Goal: Task Accomplishment & Management: Manage account settings

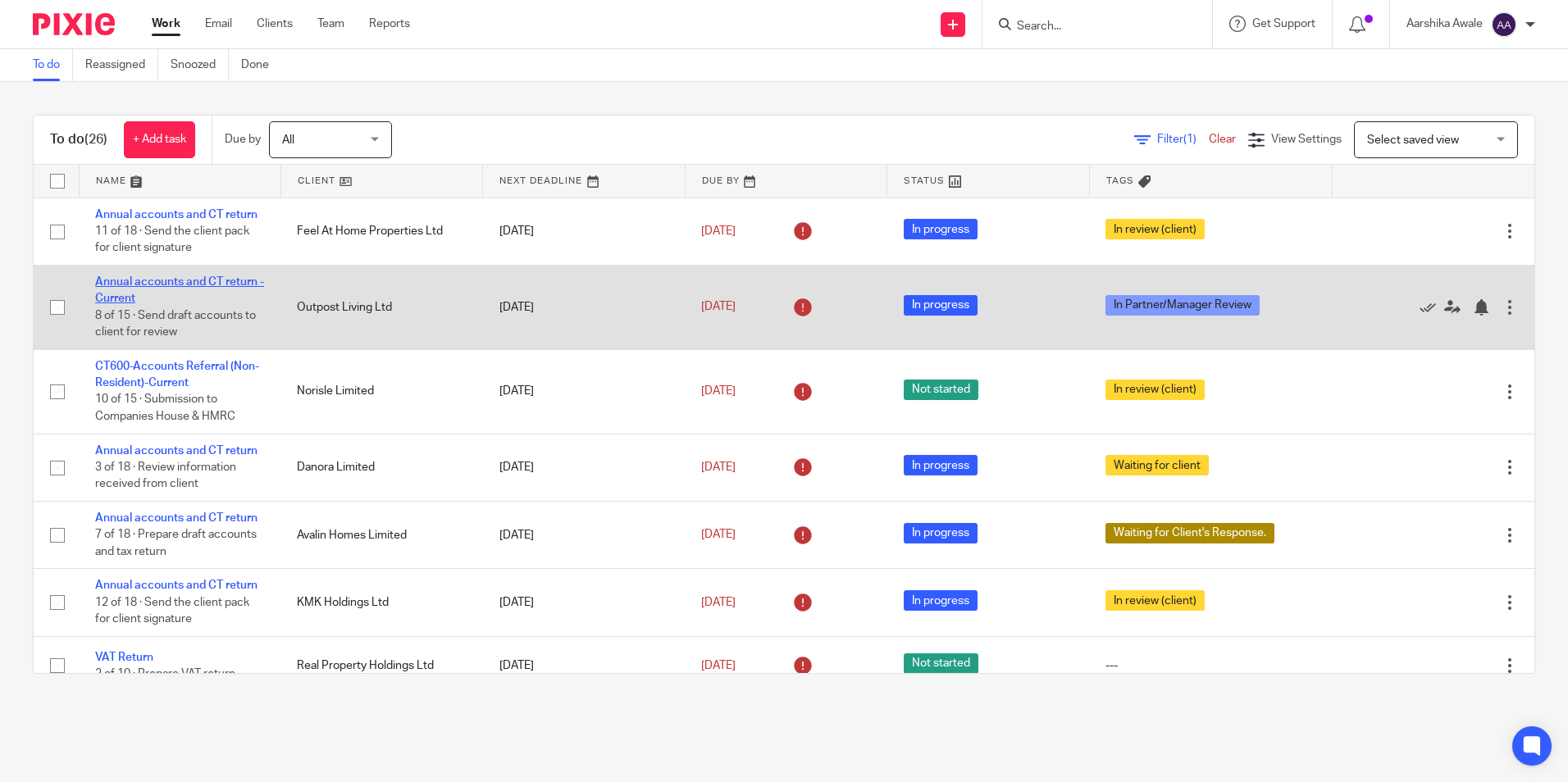
click at [206, 279] on link "Annual accounts and CT return - Current" at bounding box center [180, 289] width 169 height 28
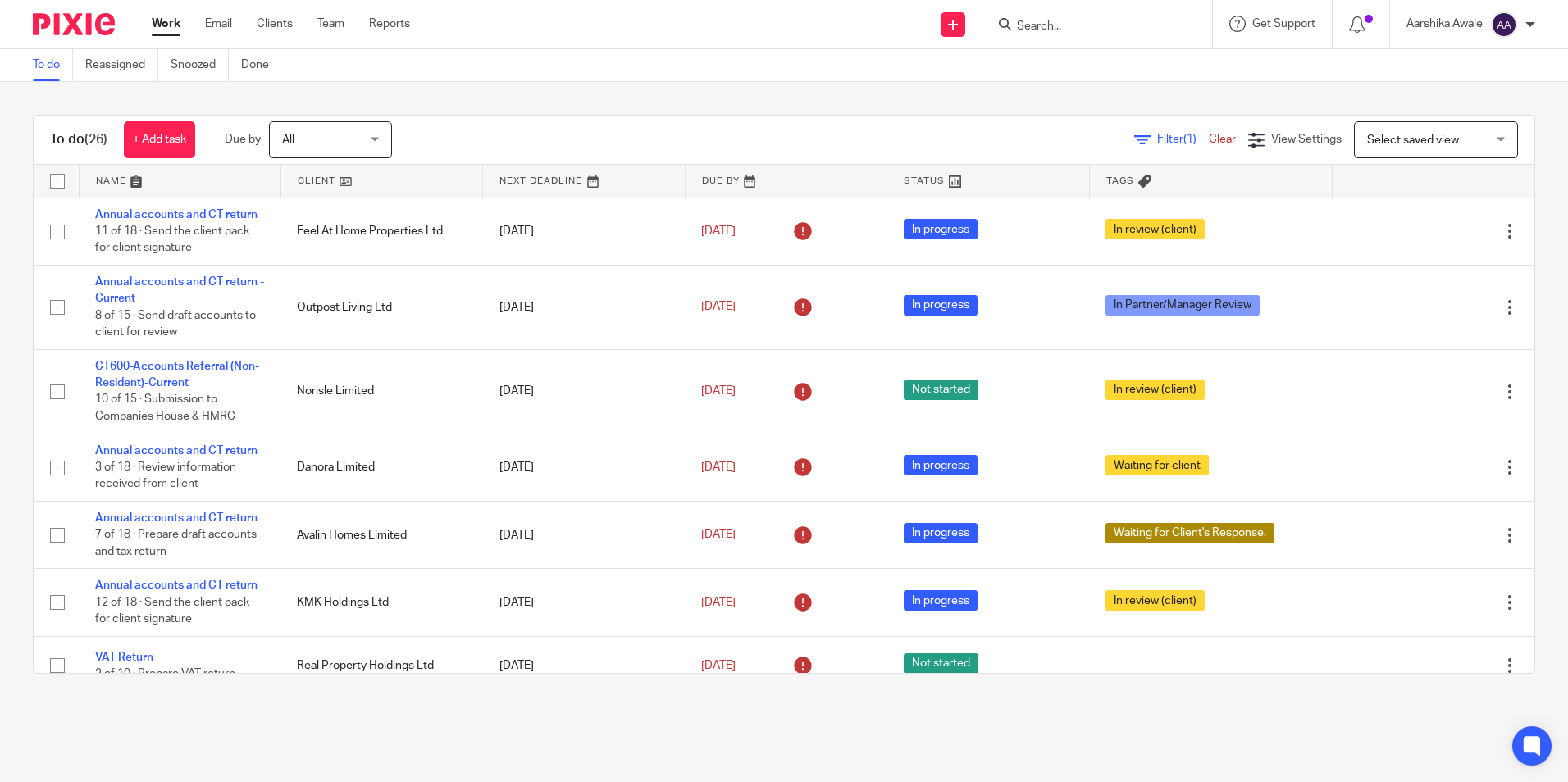
click at [0, 549] on html "Work Email Clients Team Reports Work Email Clients Team Reports Settings Send n…" at bounding box center [784, 391] width 1568 height 782
click at [1512, 402] on div "To do (26) + Add task Due by All All Today Tomorrow This week Next week This mo…" at bounding box center [784, 394] width 1568 height 625
click at [1056, 28] on input "Search" at bounding box center [1089, 28] width 147 height 15
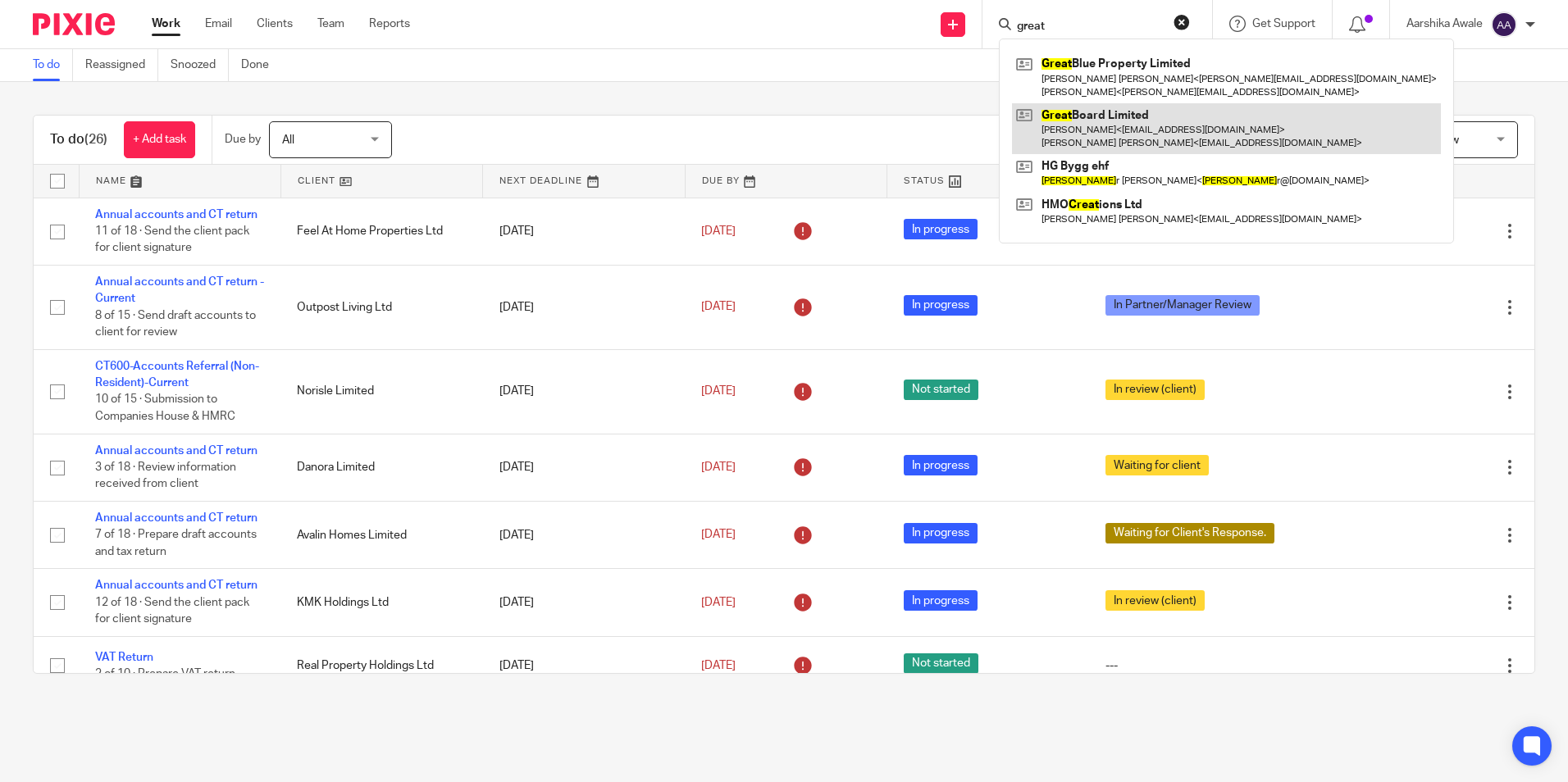
type input "great"
click at [1060, 132] on link at bounding box center [1226, 129] width 429 height 51
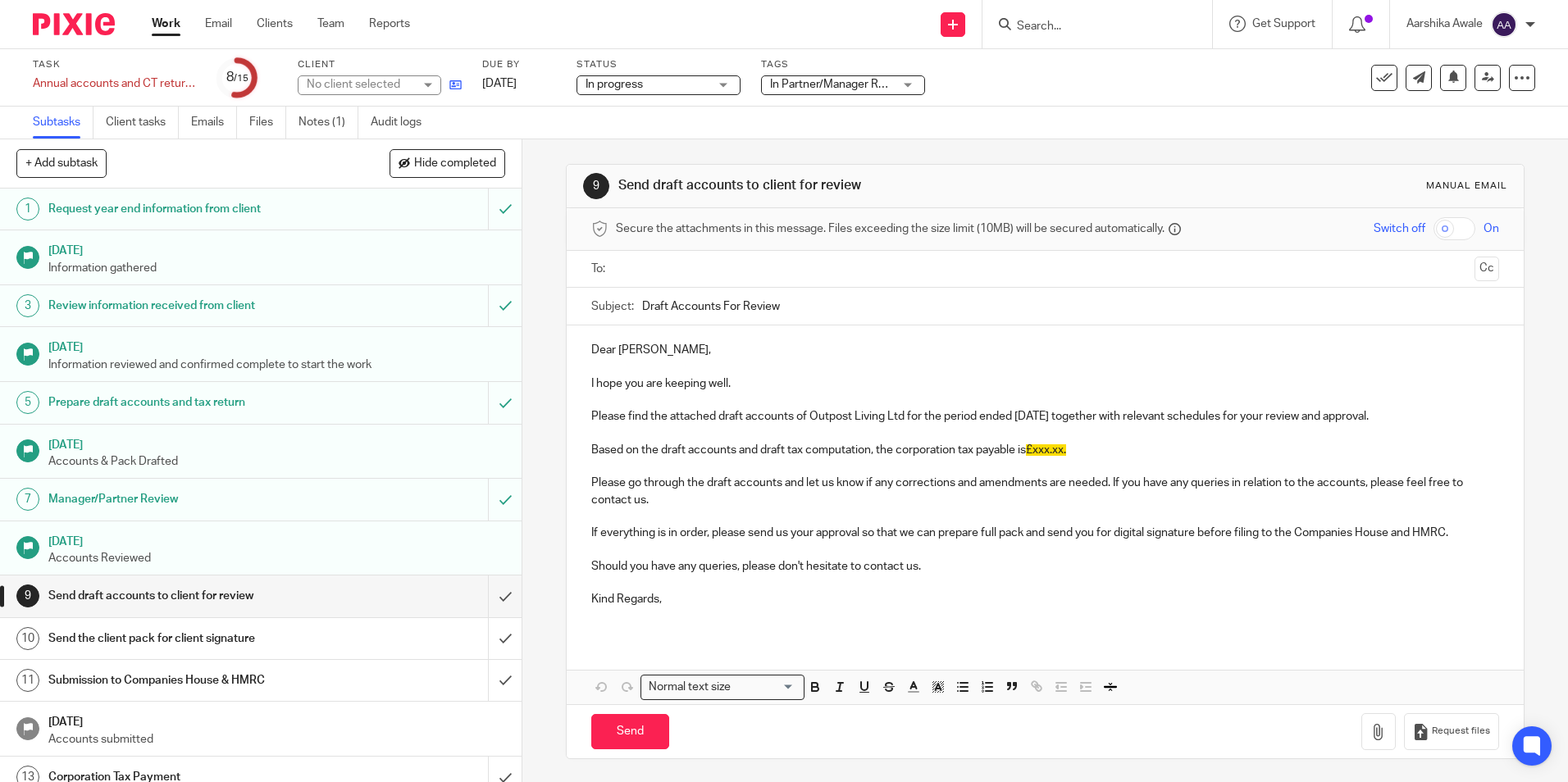
click at [450, 82] on icon at bounding box center [455, 84] width 13 height 13
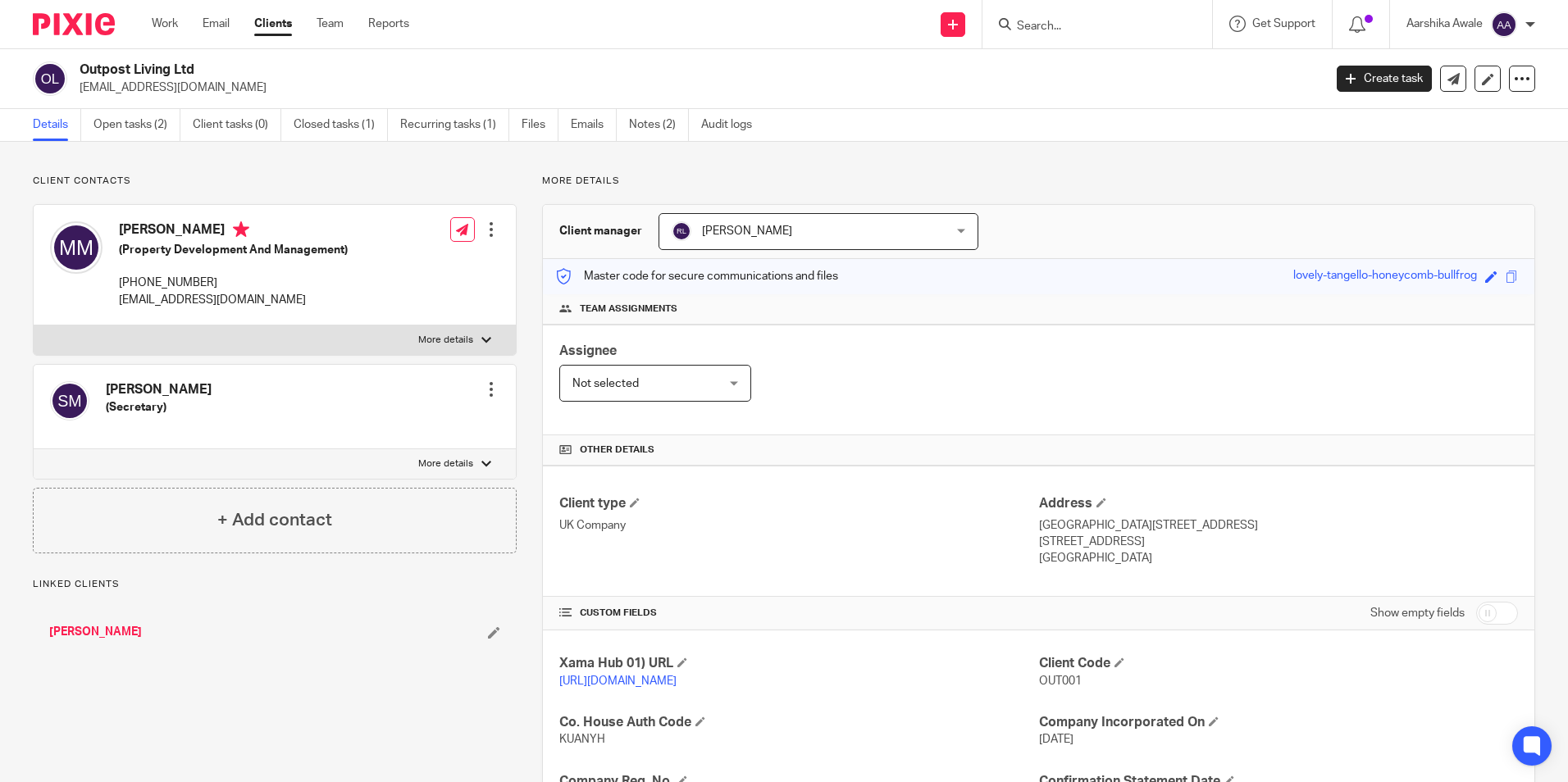
drag, startPoint x: 106, startPoint y: 384, endPoint x: 177, endPoint y: 380, distance: 71.1
click at [177, 380] on div "Shila Mistry (Secretary)" at bounding box center [130, 406] width 161 height 67
copy h4 "Shila Mistry"
click at [1239, 212] on div "Client manager Ridam Lakhotia Ridam Lakhotia Aarshika Awale Aayush Niraula Aayu…" at bounding box center [1038, 232] width 991 height 54
click at [90, 13] on div at bounding box center [68, 24] width 135 height 49
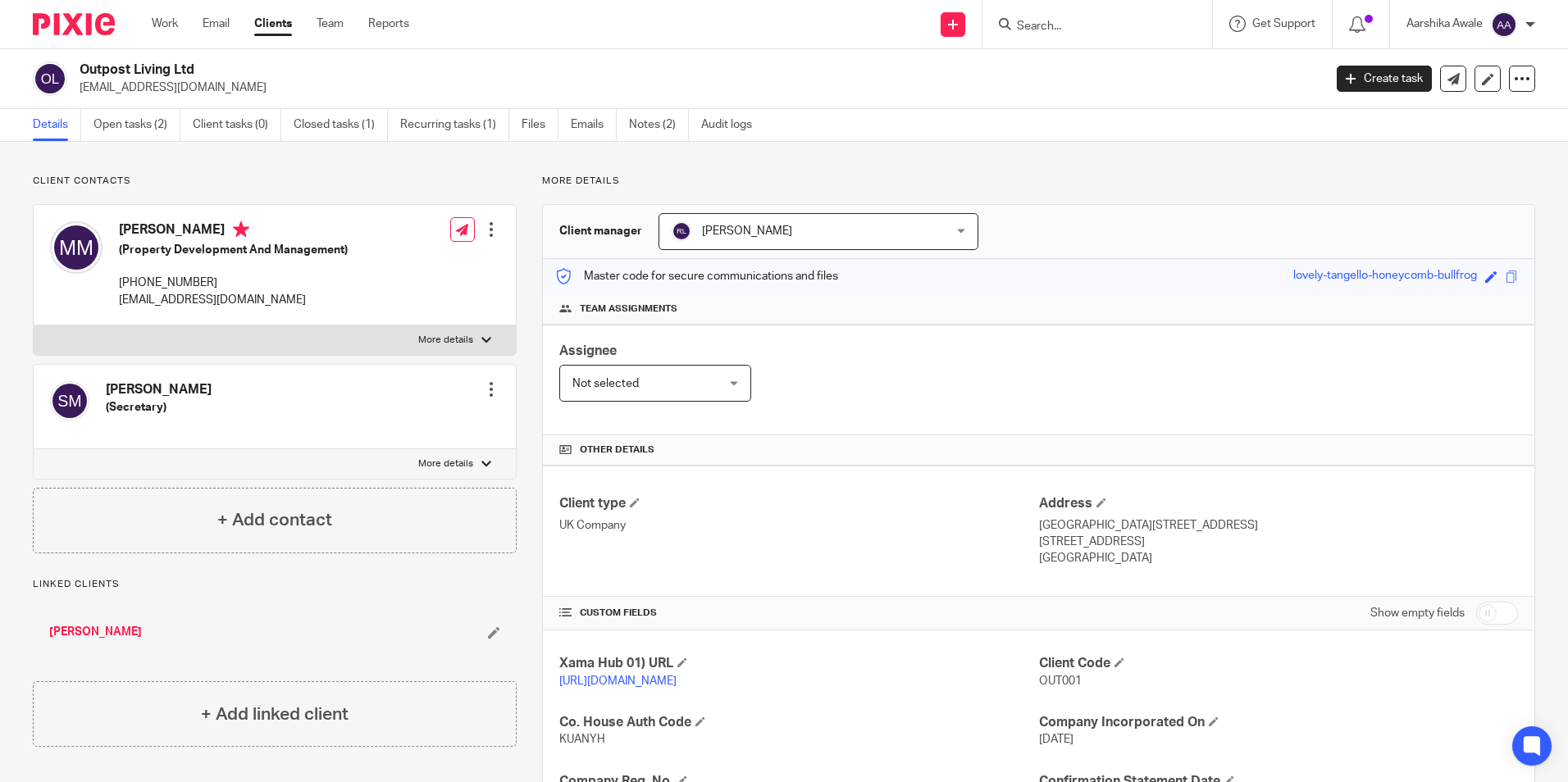
click at [38, 31] on img at bounding box center [74, 24] width 82 height 22
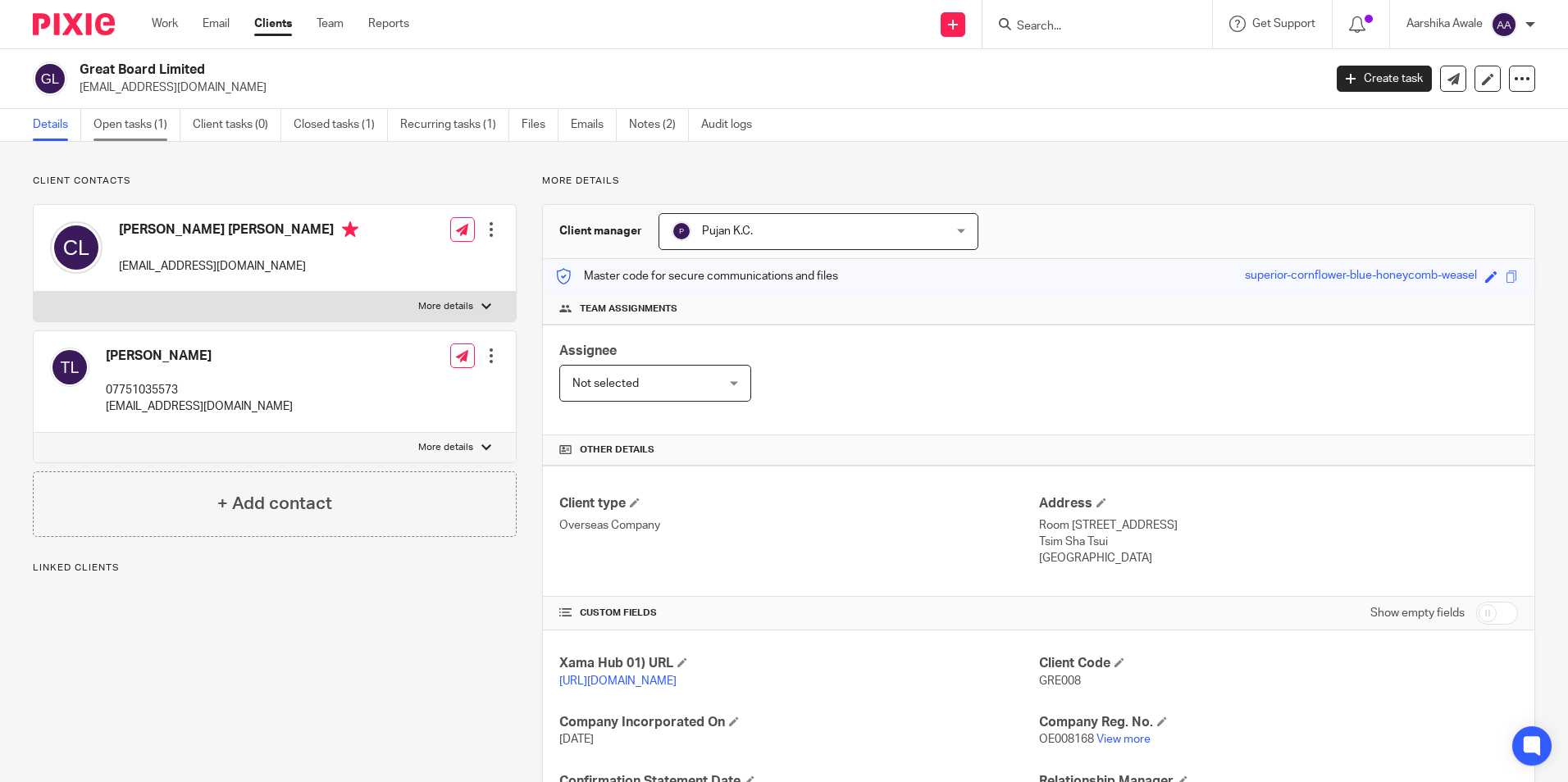
click at [160, 130] on link "Open tasks (1)" at bounding box center [137, 125] width 87 height 32
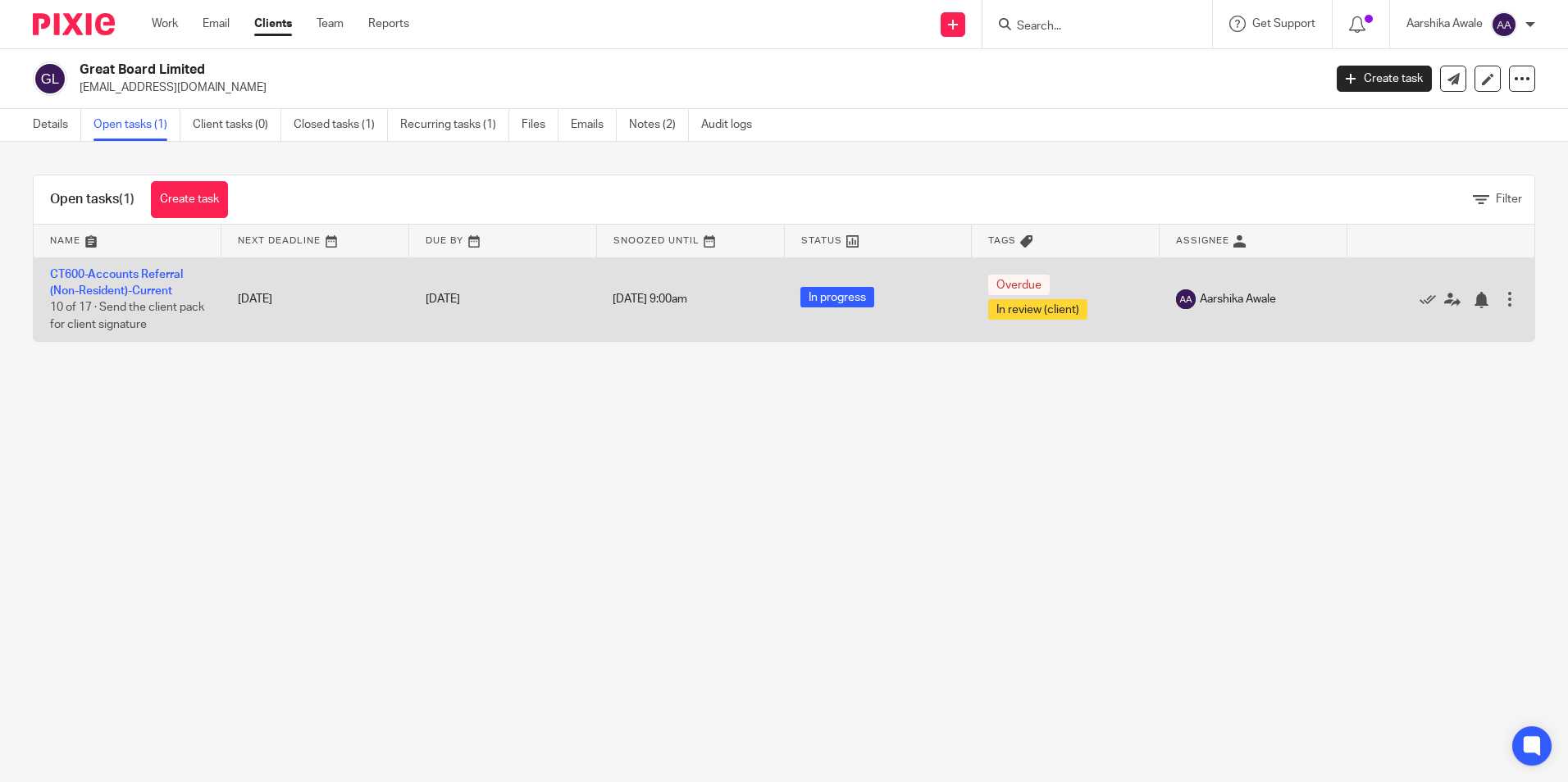
click at [144, 298] on td "CT600-Accounts Referral (Non-Resident)-Current 10 of 17 · Send the client pack …" at bounding box center [127, 299] width 188 height 84
click at [151, 290] on link "CT600-Accounts Referral (Non-Resident)-Current" at bounding box center [116, 283] width 133 height 28
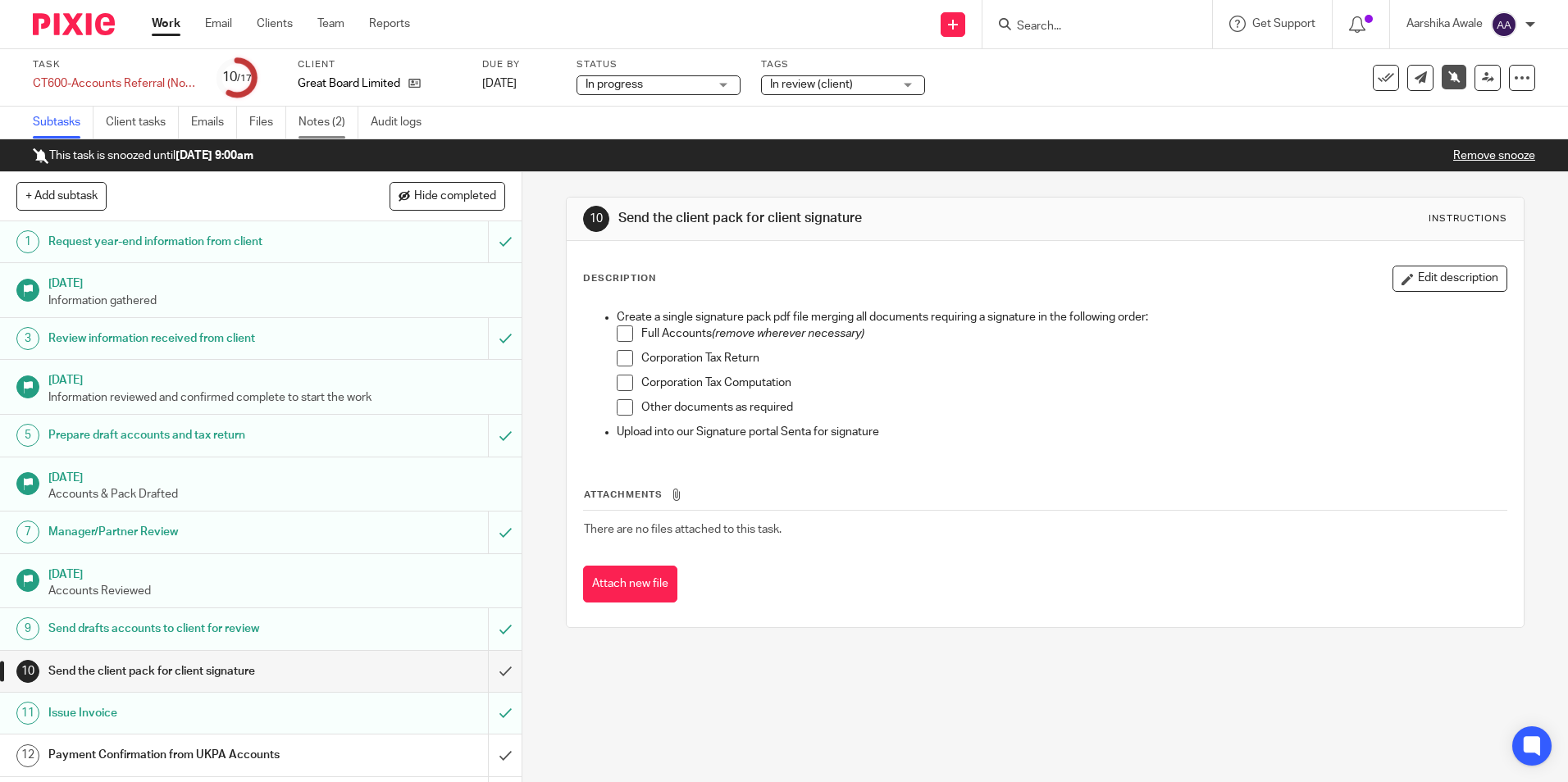
click at [314, 114] on link "Notes (2)" at bounding box center [329, 122] width 60 height 32
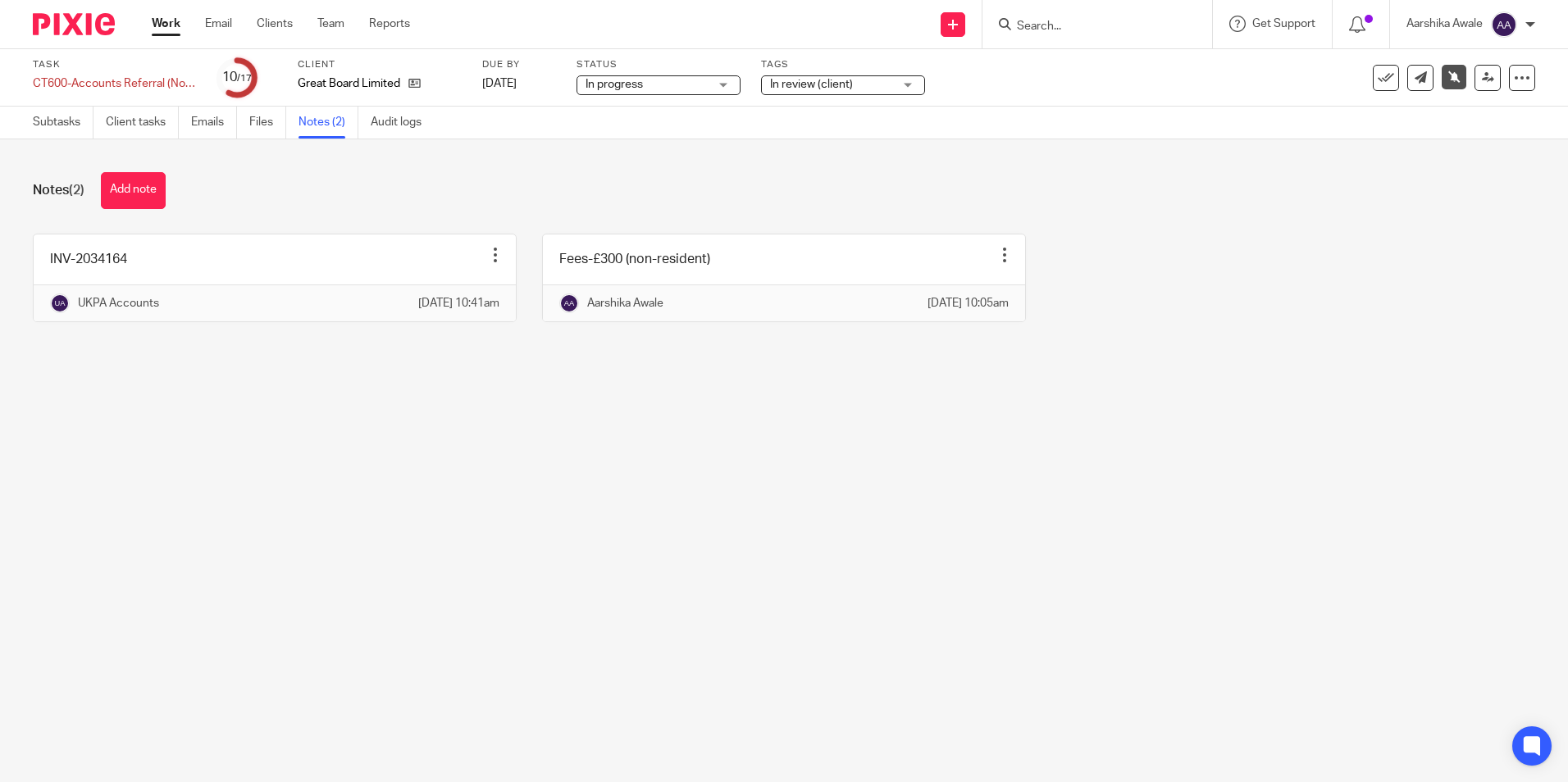
click at [805, 188] on div "Notes (2) Add note" at bounding box center [784, 191] width 1502 height 37
click at [50, 21] on img at bounding box center [74, 24] width 82 height 22
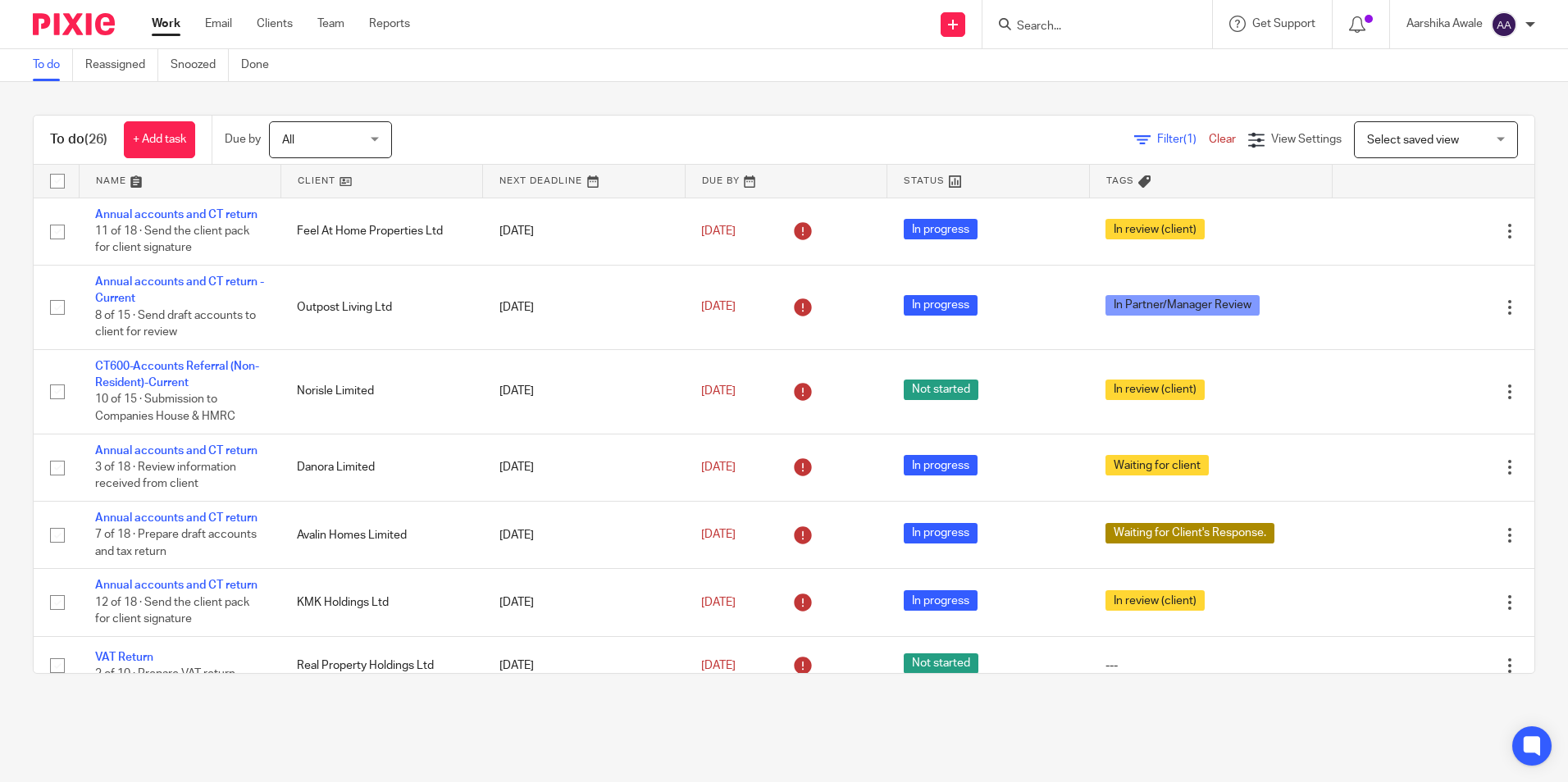
click at [1514, 217] on div "To do (26) + Add task Due by All All [DATE] [DATE] This week Next week This mon…" at bounding box center [784, 394] width 1568 height 625
click at [567, 75] on div "To do Reassigned Snoozed Done" at bounding box center [784, 65] width 1568 height 33
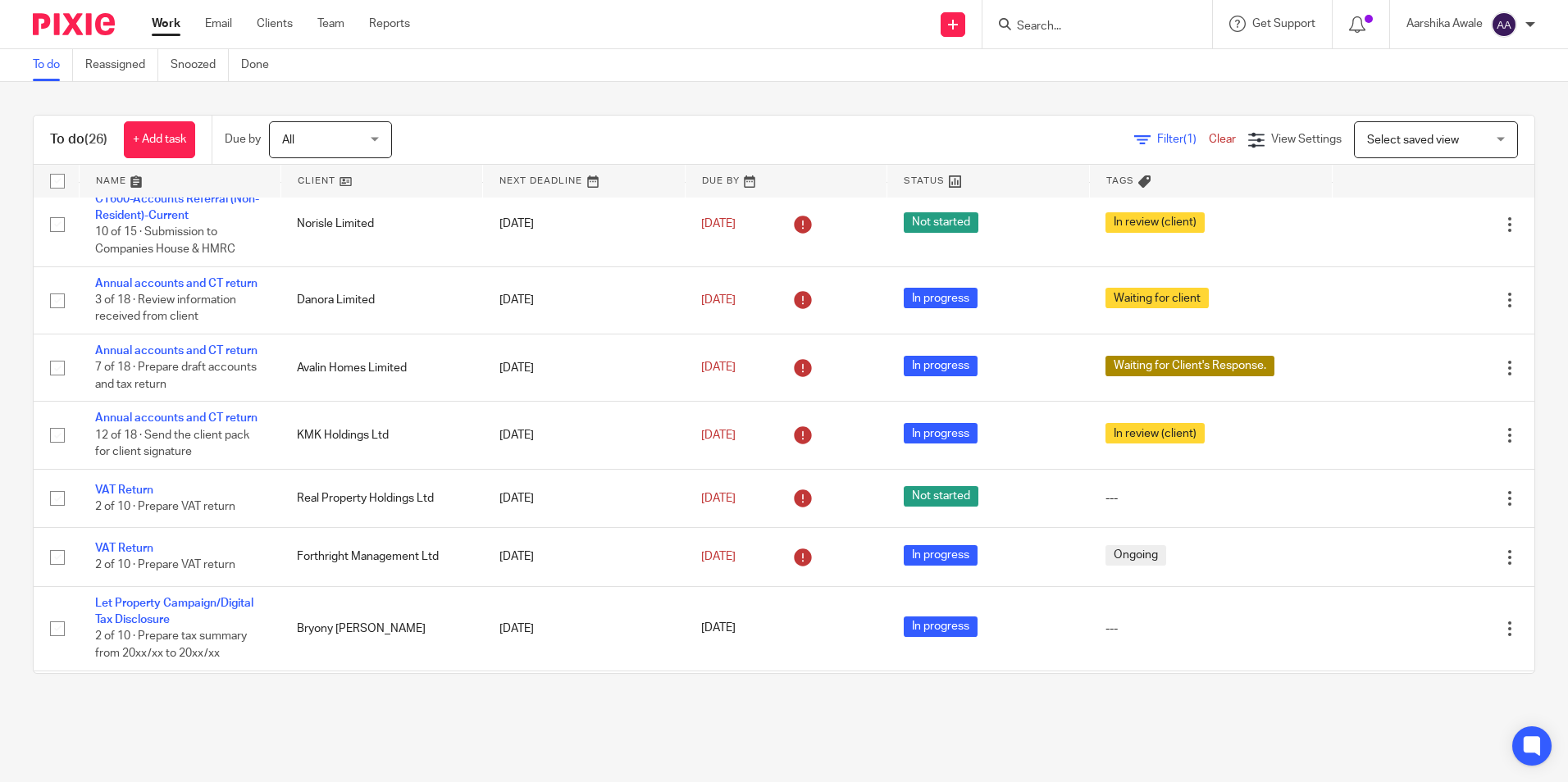
scroll to position [82, 0]
